Goal: Find specific page/section: Locate a particular part of the current website

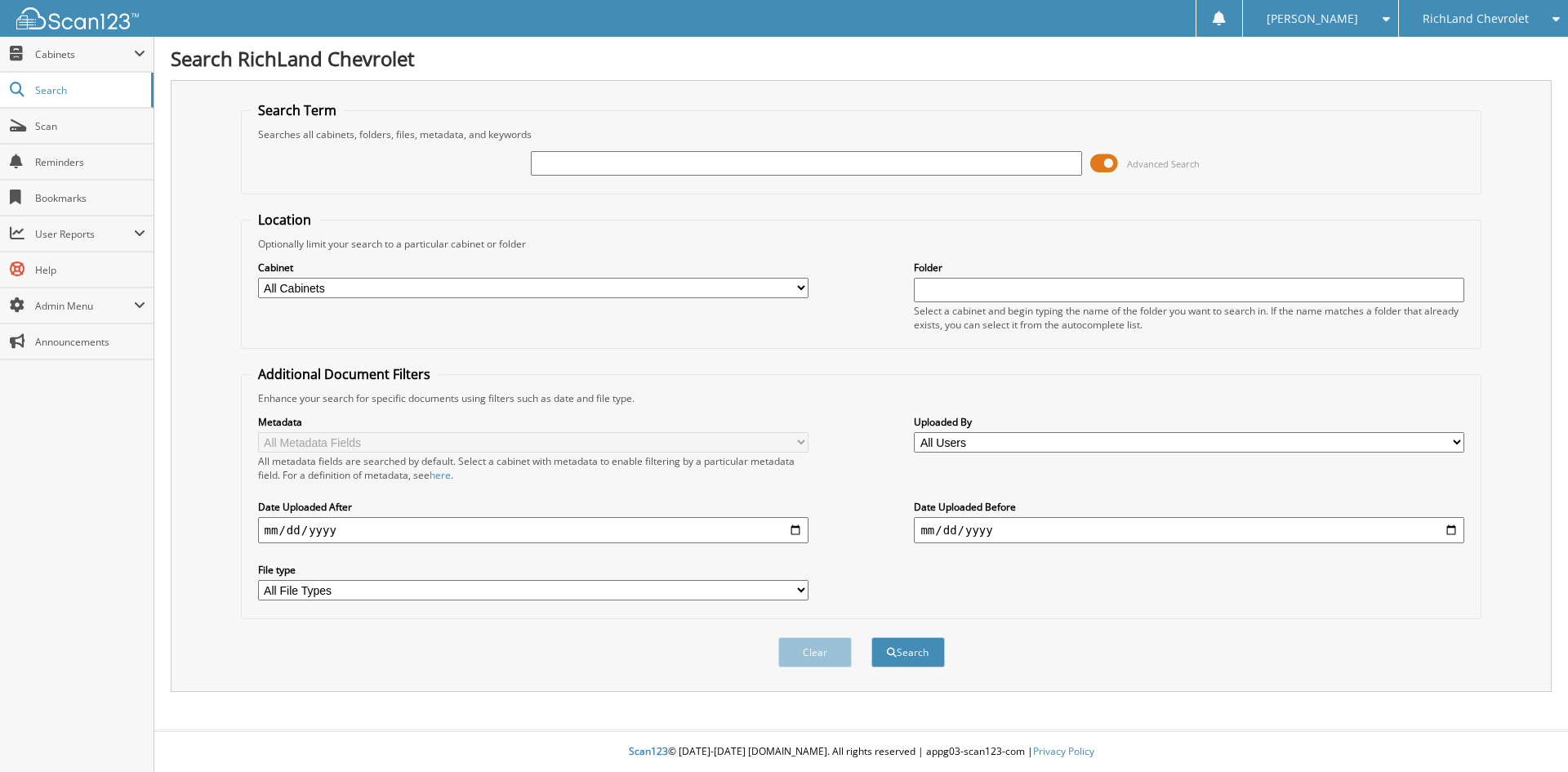
click at [718, 158] on input "text" at bounding box center [806, 163] width 550 height 25
drag, startPoint x: 718, startPoint y: 158, endPoint x: 706, endPoint y: 160, distance: 12.2
type input "25GT3743C"
click at [872, 637] on button "Search" at bounding box center [908, 651] width 73 height 30
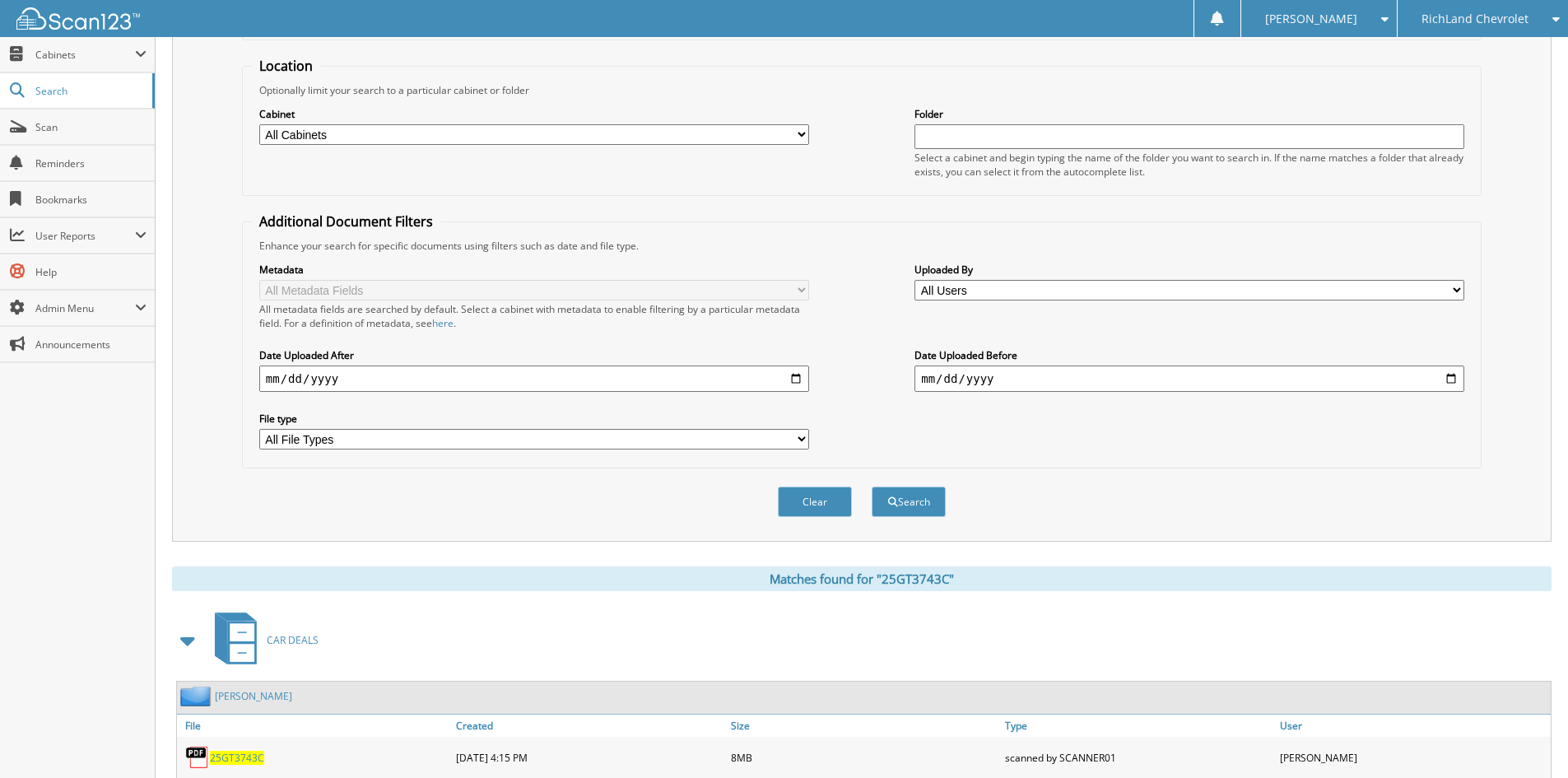
scroll to position [234, 0]
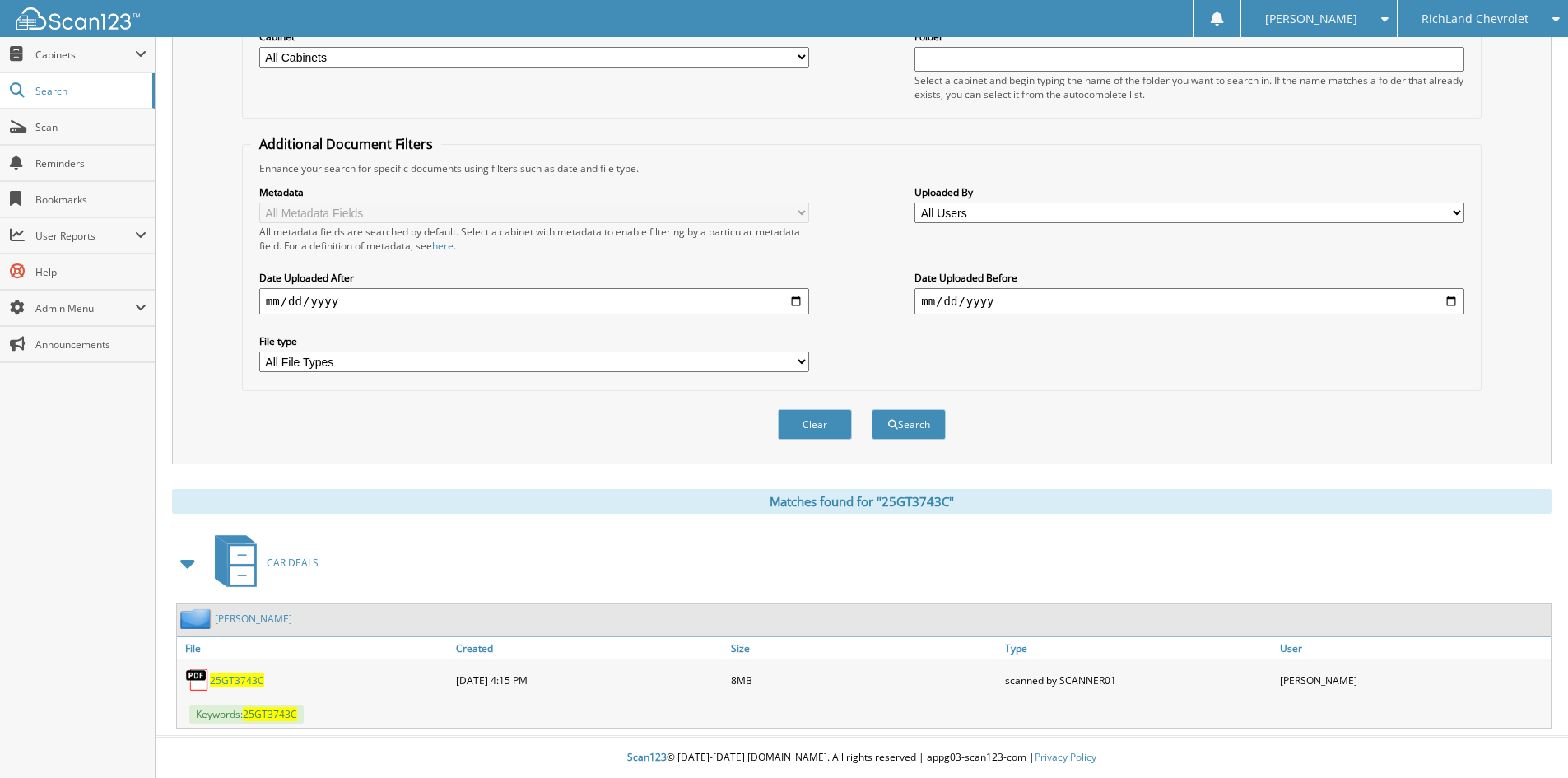
click at [236, 685] on span "25GT3743C" at bounding box center [237, 679] width 54 height 14
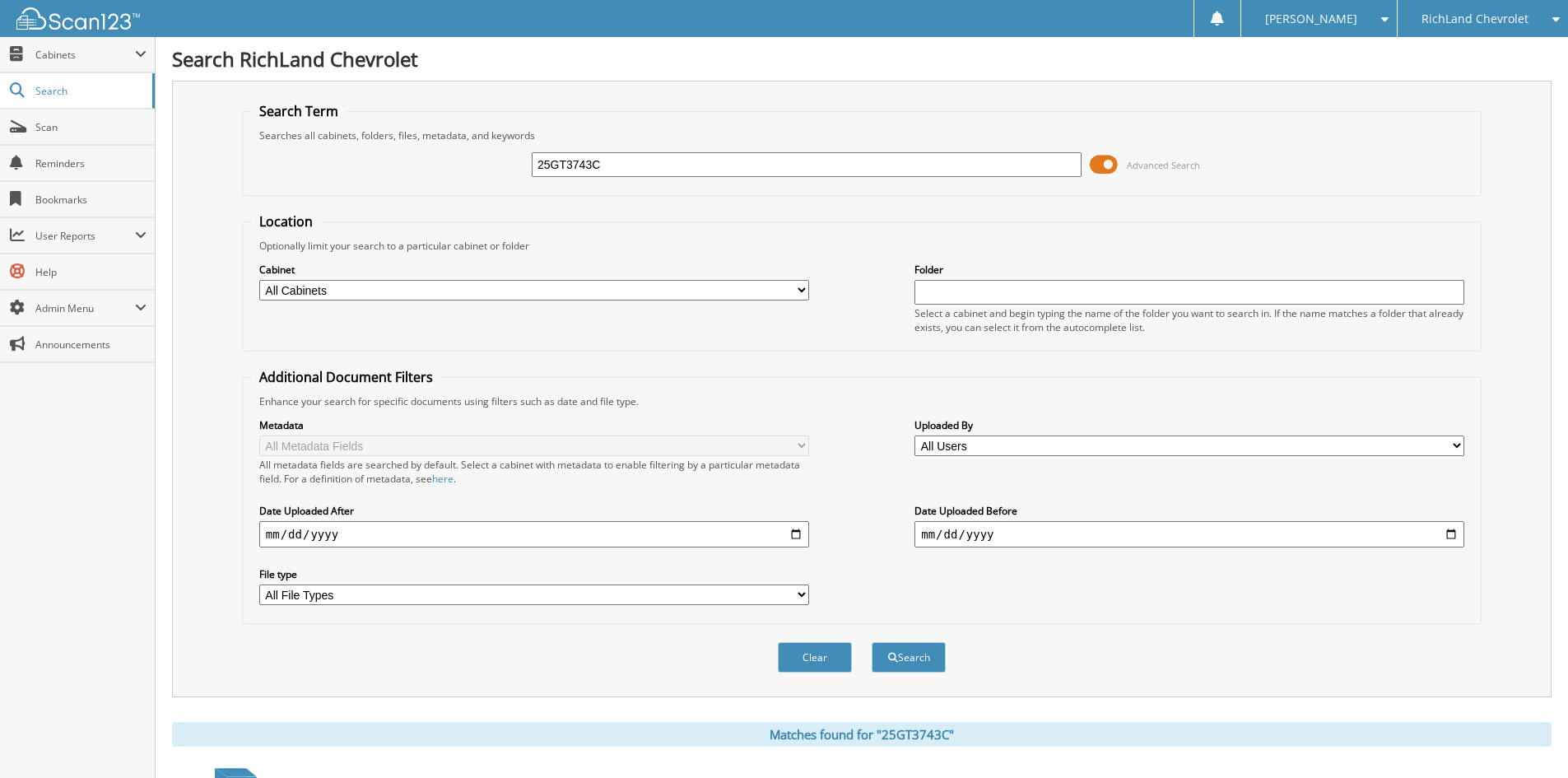
click at [573, 172] on input "25GT3743C" at bounding box center [806, 164] width 550 height 25
click at [872, 642] on button "Search" at bounding box center [909, 656] width 74 height 30
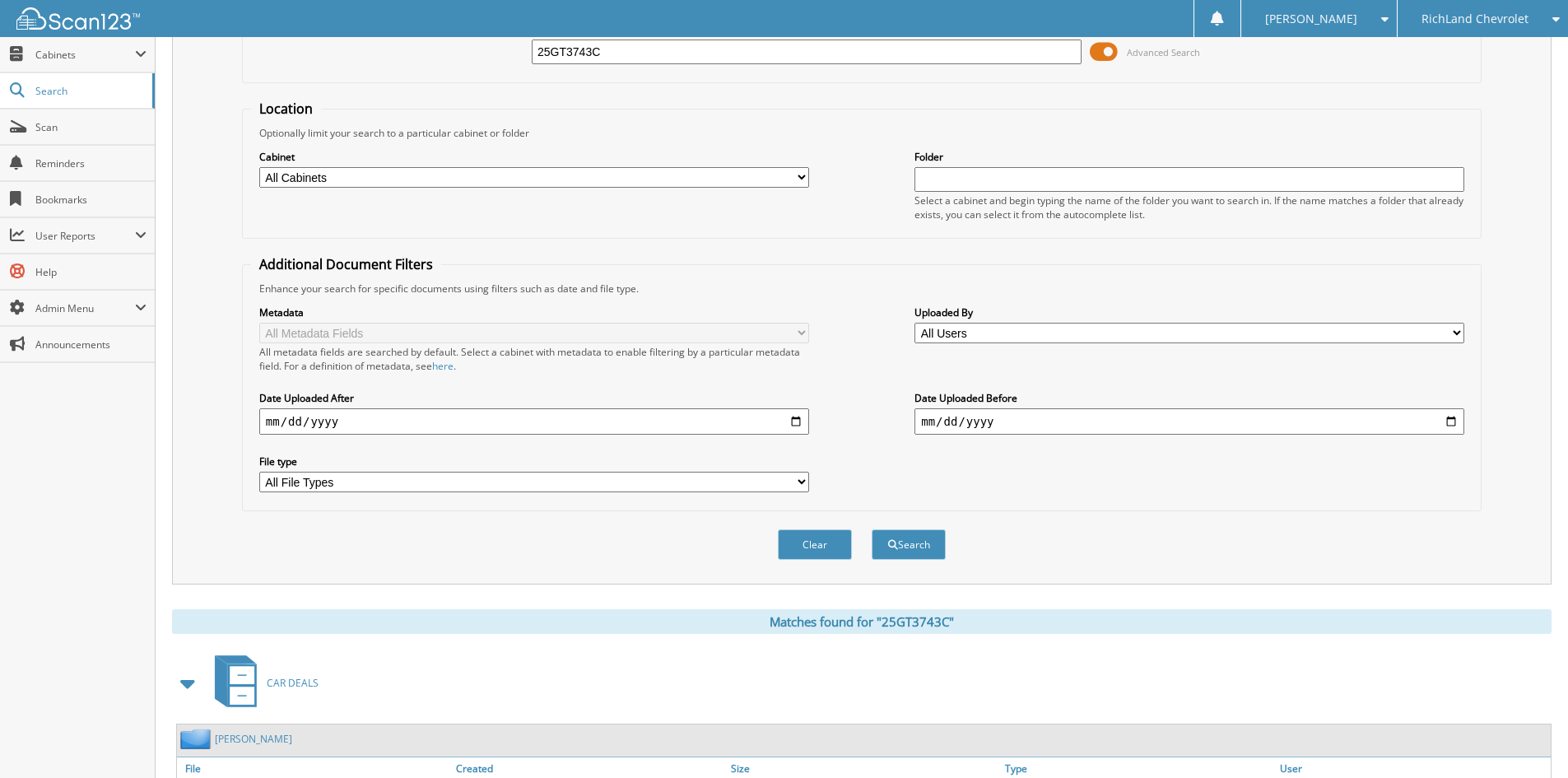
scroll to position [234, 0]
